Goal: Transaction & Acquisition: Register for event/course

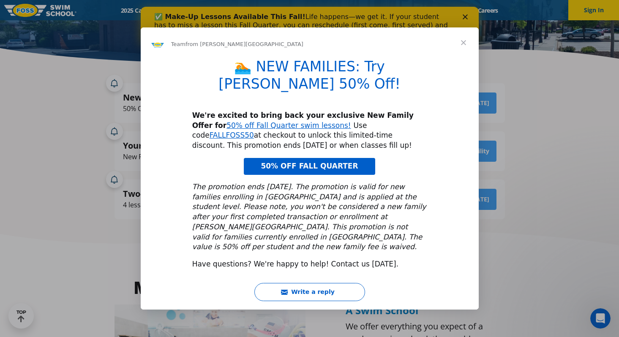
click at [460, 57] on span "Close" at bounding box center [464, 42] width 30 height 30
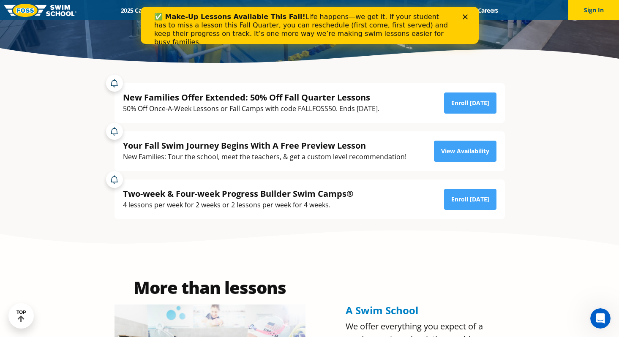
click at [466, 15] on polygon "Close" at bounding box center [464, 16] width 5 height 5
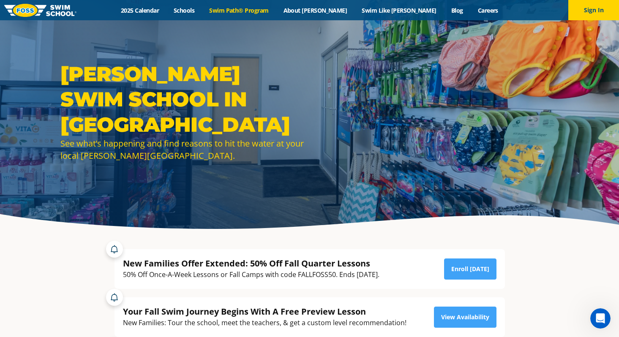
click at [271, 12] on link "Swim Path® Program" at bounding box center [239, 10] width 74 height 8
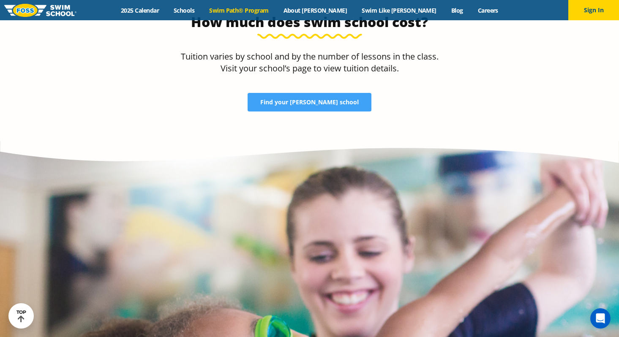
scroll to position [1785, 0]
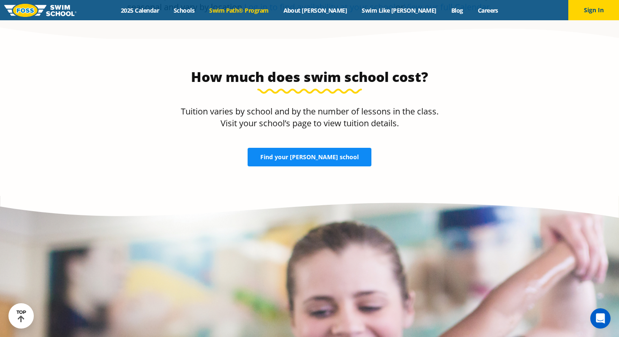
click at [323, 154] on span "Find your FOSS school" at bounding box center [309, 157] width 99 height 6
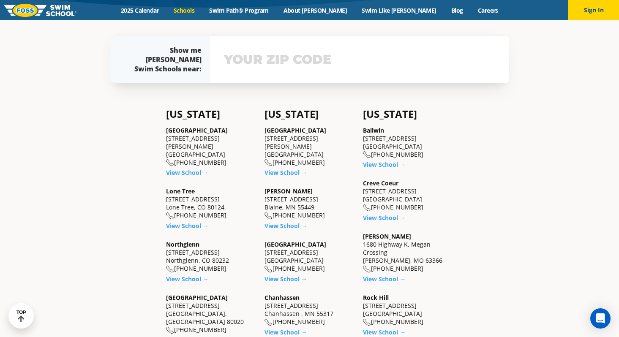
scroll to position [170, 0]
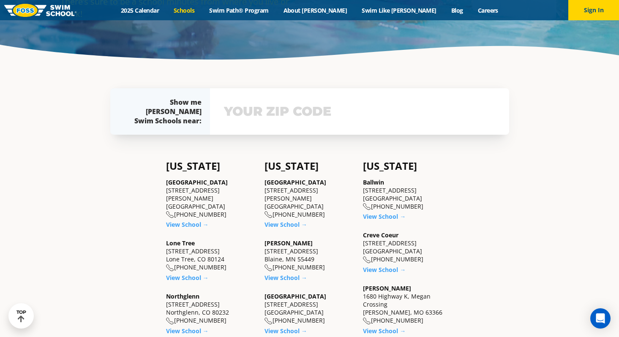
click at [29, 6] on img at bounding box center [40, 10] width 72 height 13
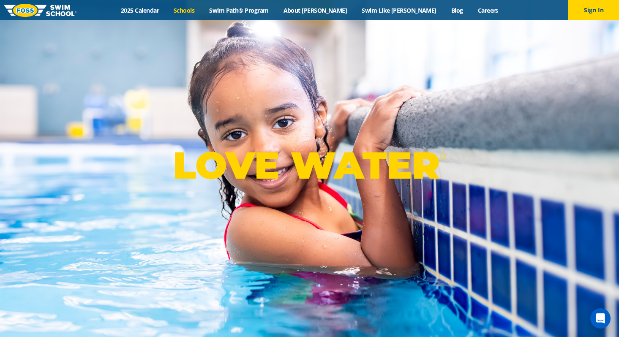
click at [202, 11] on link "Schools" at bounding box center [185, 10] width 36 height 8
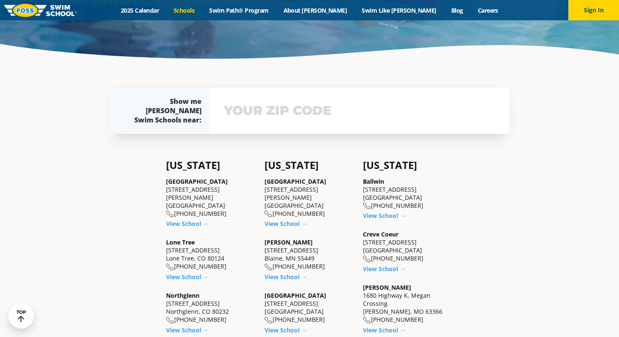
click at [257, 125] on div "View school & class schedule" at bounding box center [359, 111] width 299 height 47
click at [245, 112] on input "text" at bounding box center [360, 111] width 276 height 25
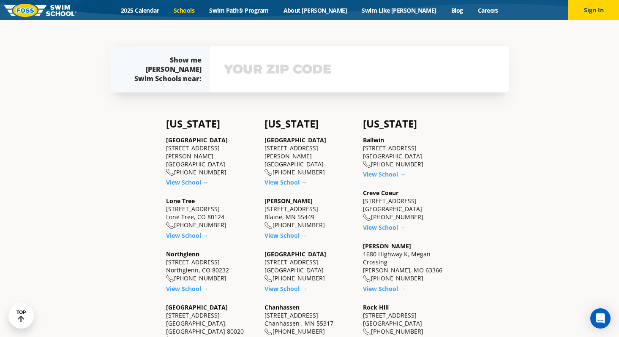
scroll to position [215, 0]
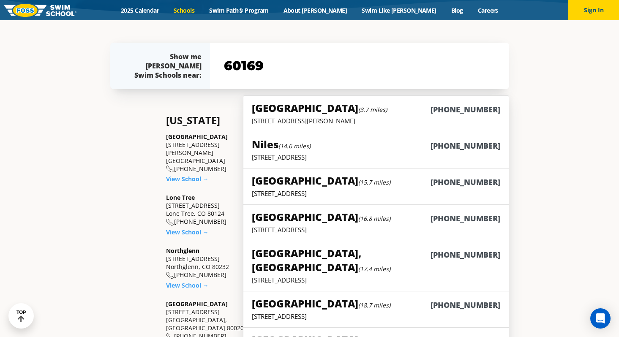
type input "60169"
click at [358, 110] on small "(3.7 miles)" at bounding box center [372, 110] width 29 height 8
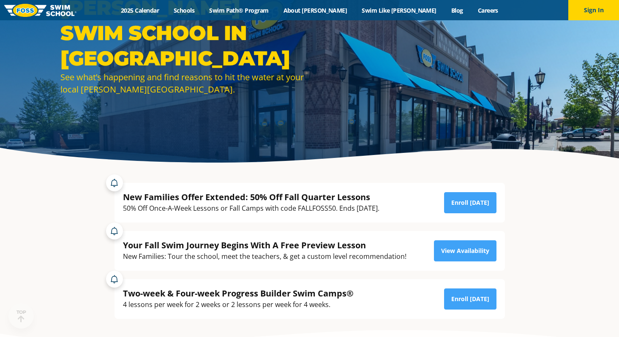
scroll to position [151, 0]
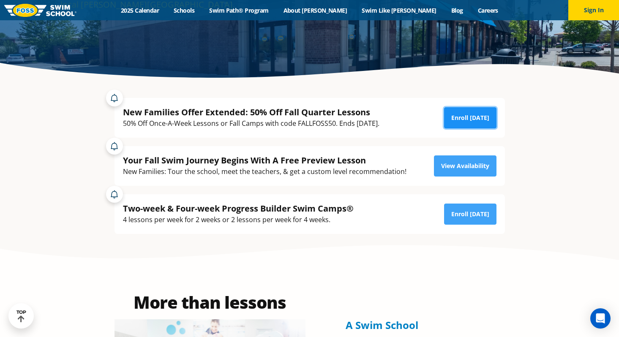
click at [457, 118] on link "Enroll [DATE]" at bounding box center [470, 117] width 52 height 21
